Goal: Task Accomplishment & Management: Manage account settings

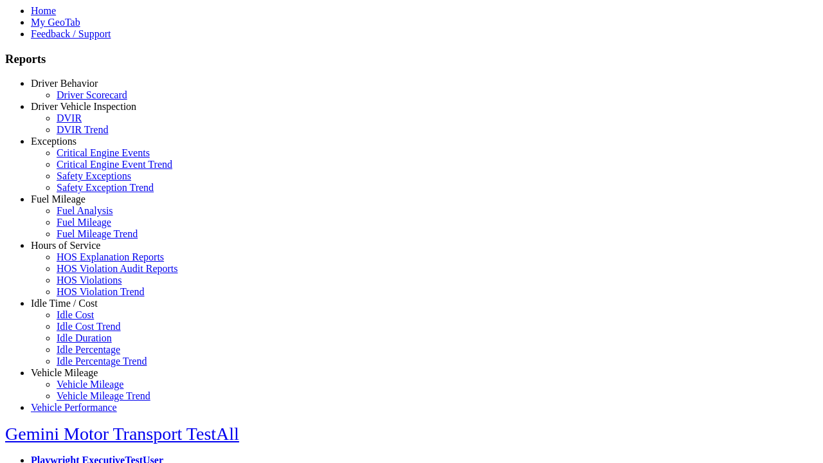
click at [74, 251] on link "Hours of Service" at bounding box center [65, 245] width 69 height 11
click at [84, 262] on link "HOS Explanation Reports" at bounding box center [110, 256] width 107 height 11
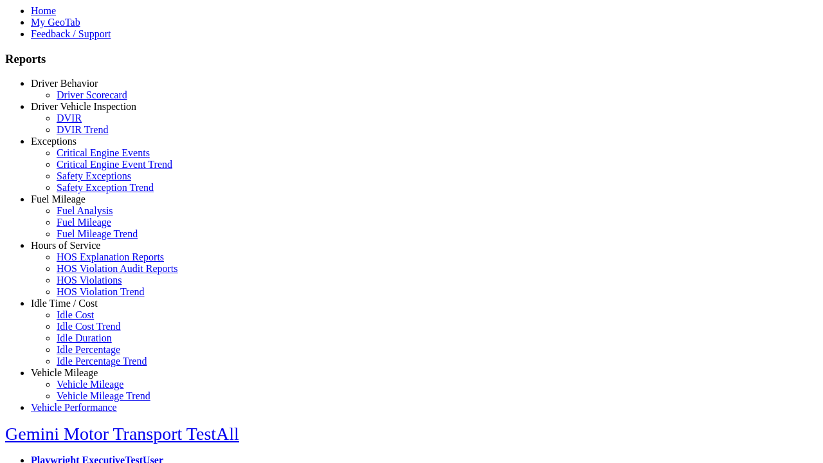
scroll to position [724, 0]
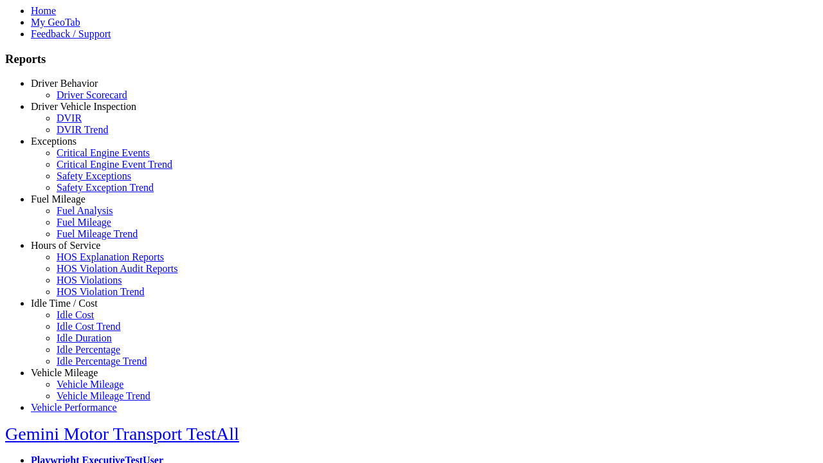
type textarea "**********"
